Goal: Submit feedback/report problem

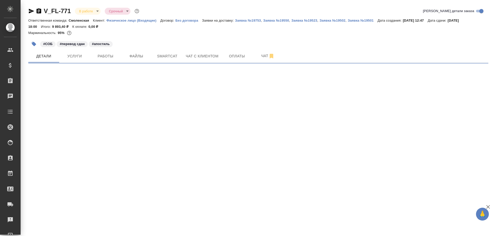
select select "RU"
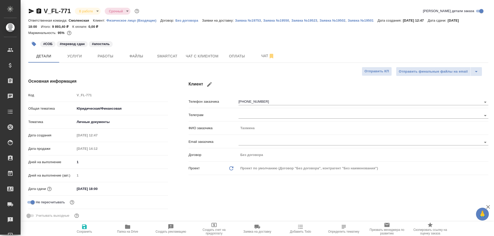
type textarea "x"
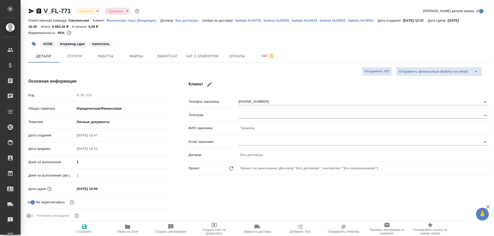
type textarea "x"
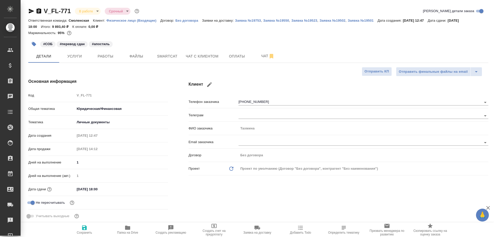
type textarea "x"
